Goal: Ask a question

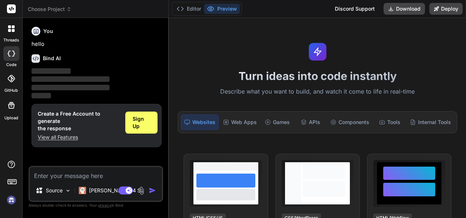
type textarea "x"
click at [139, 122] on span "Sign Up" at bounding box center [142, 122] width 18 height 15
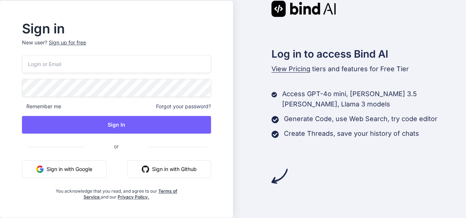
click at [83, 167] on button "Sign in with Google" at bounding box center [64, 169] width 85 height 18
click at [160, 171] on button "Sign in with Github" at bounding box center [169, 169] width 84 height 18
